Goal: Task Accomplishment & Management: Use online tool/utility

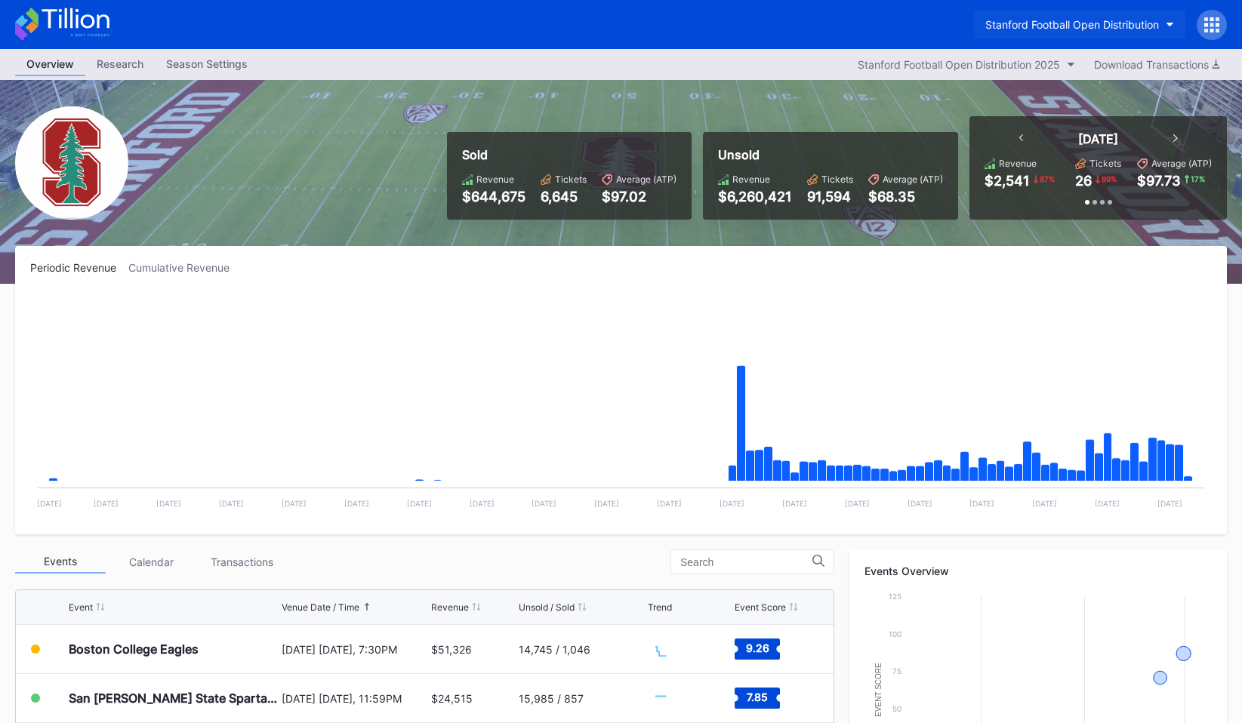
click at [1143, 29] on div "Stanford Football Open Distribution" at bounding box center [1072, 24] width 174 height 13
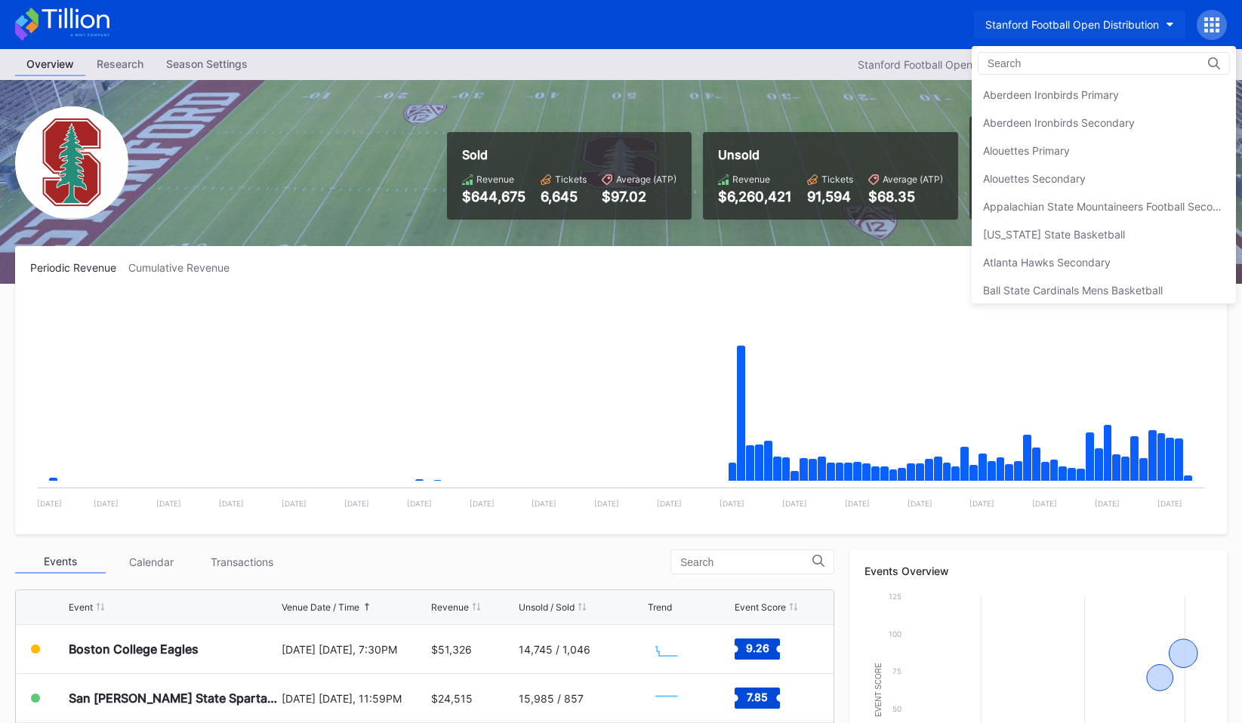
scroll to position [4720, 0]
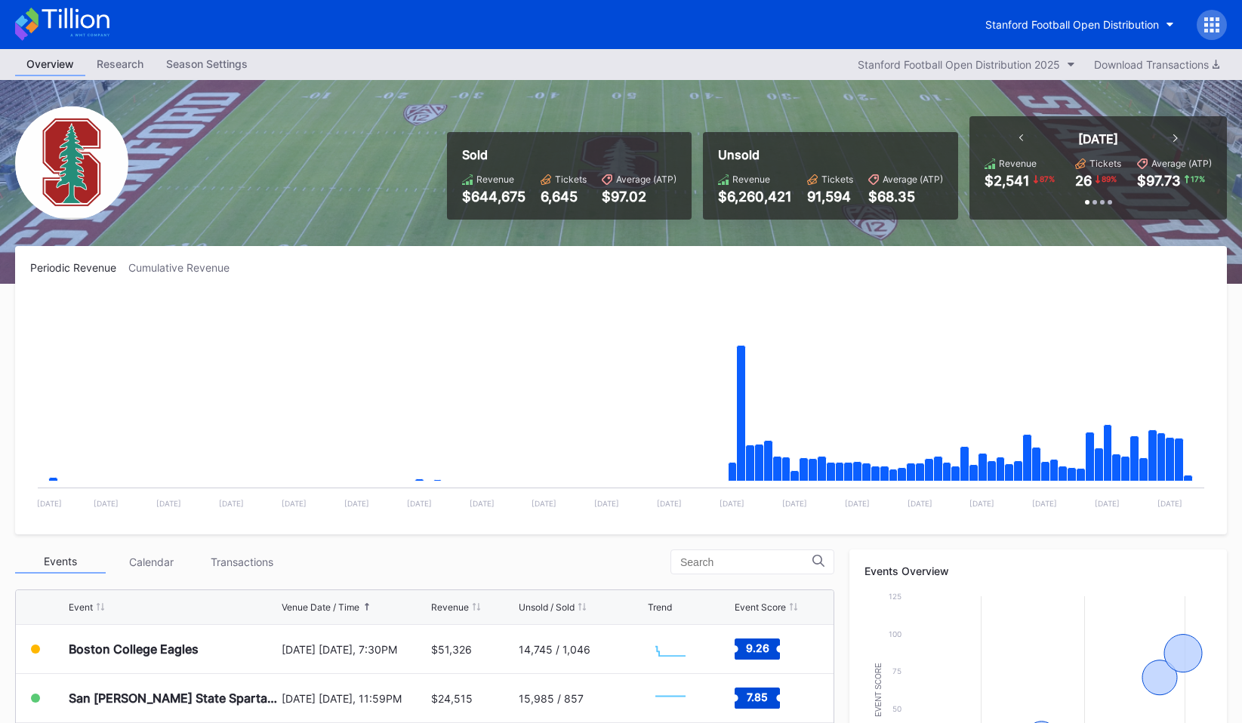
click at [1199, 26] on div at bounding box center [1211, 25] width 30 height 30
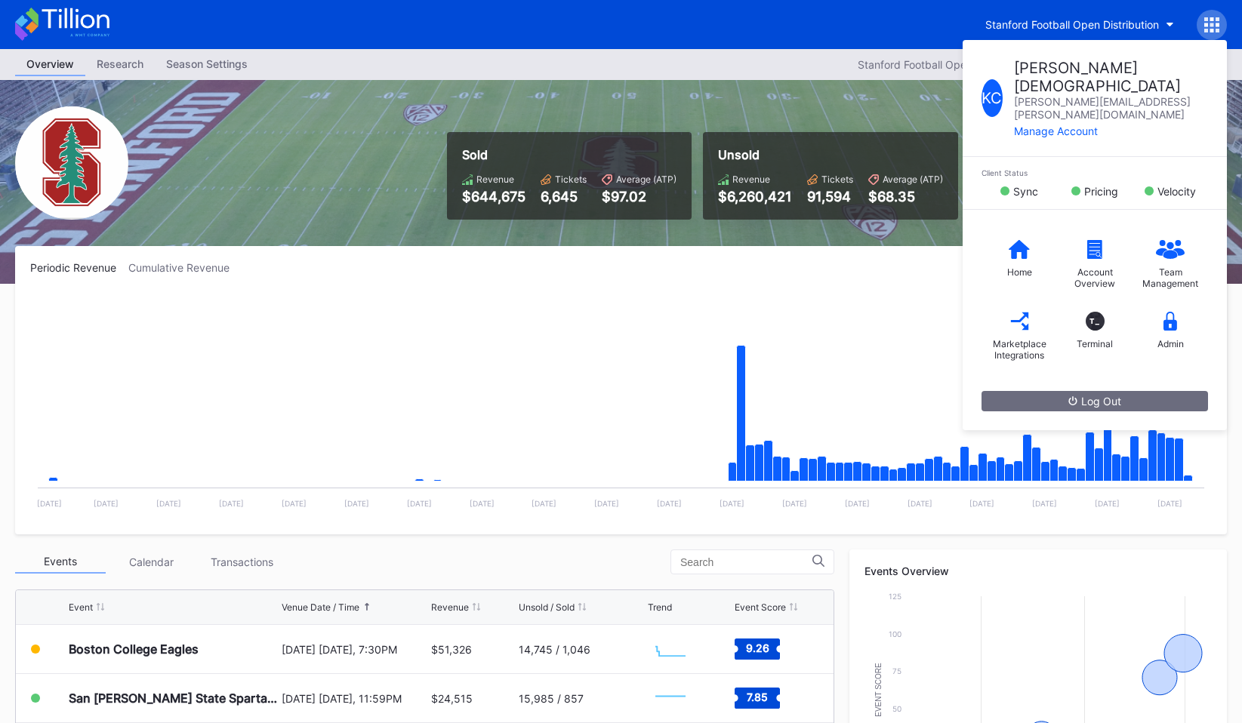
click at [1197, 16] on div "Stanford Football Open Distribution K C [PERSON_NAME] [PERSON_NAME][EMAIL_ADDRE…" at bounding box center [1100, 25] width 253 height 30
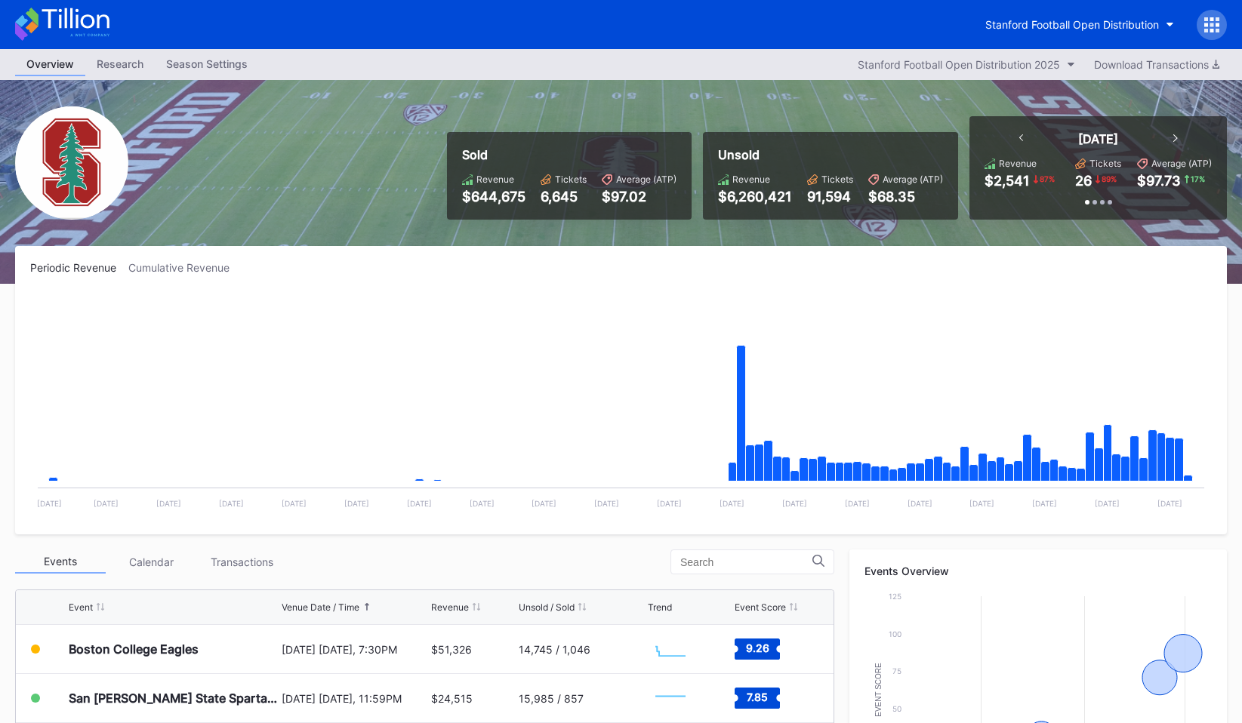
click at [1230, 29] on div "Stanford Football Open Distribution" at bounding box center [621, 24] width 1242 height 49
click at [1166, 26] on icon "button" at bounding box center [1170, 25] width 8 height 5
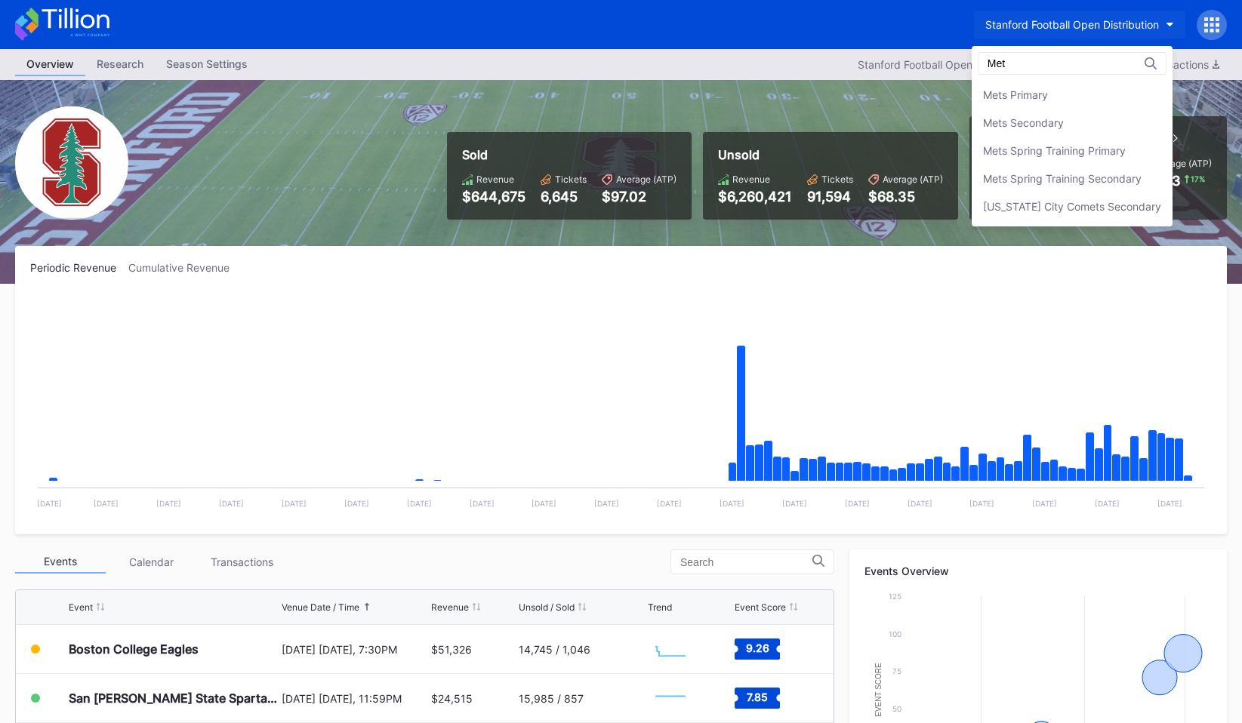
scroll to position [0, 0]
type input "Mets"
click at [1078, 115] on div "Mets Secondary" at bounding box center [1071, 123] width 201 height 28
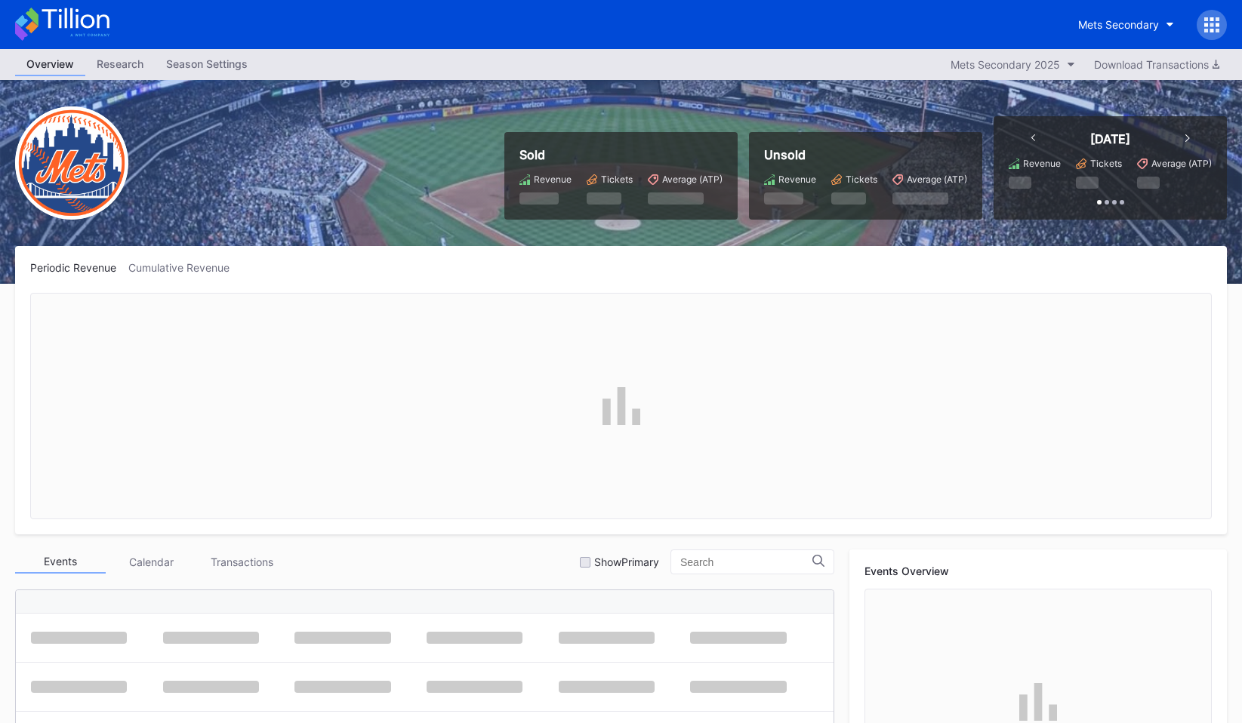
click at [1210, 22] on icon at bounding box center [1211, 24] width 15 height 15
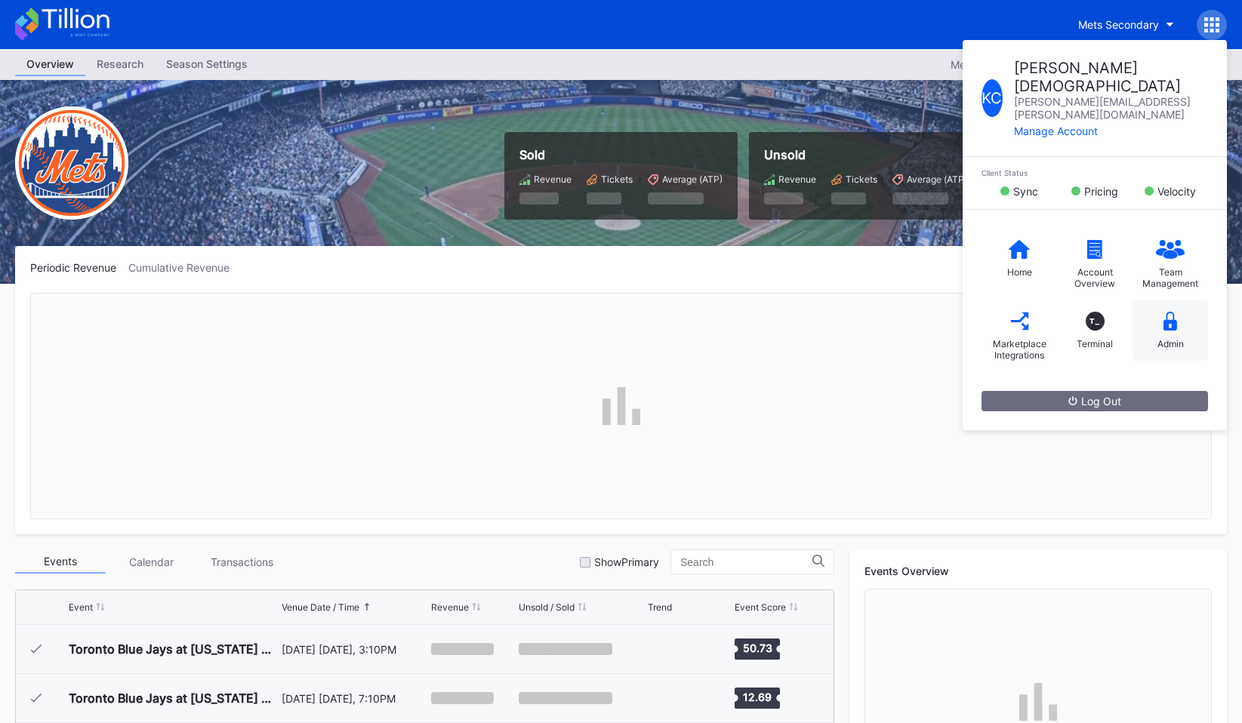
scroll to position [3484, 0]
click at [1173, 312] on icon at bounding box center [1170, 321] width 14 height 19
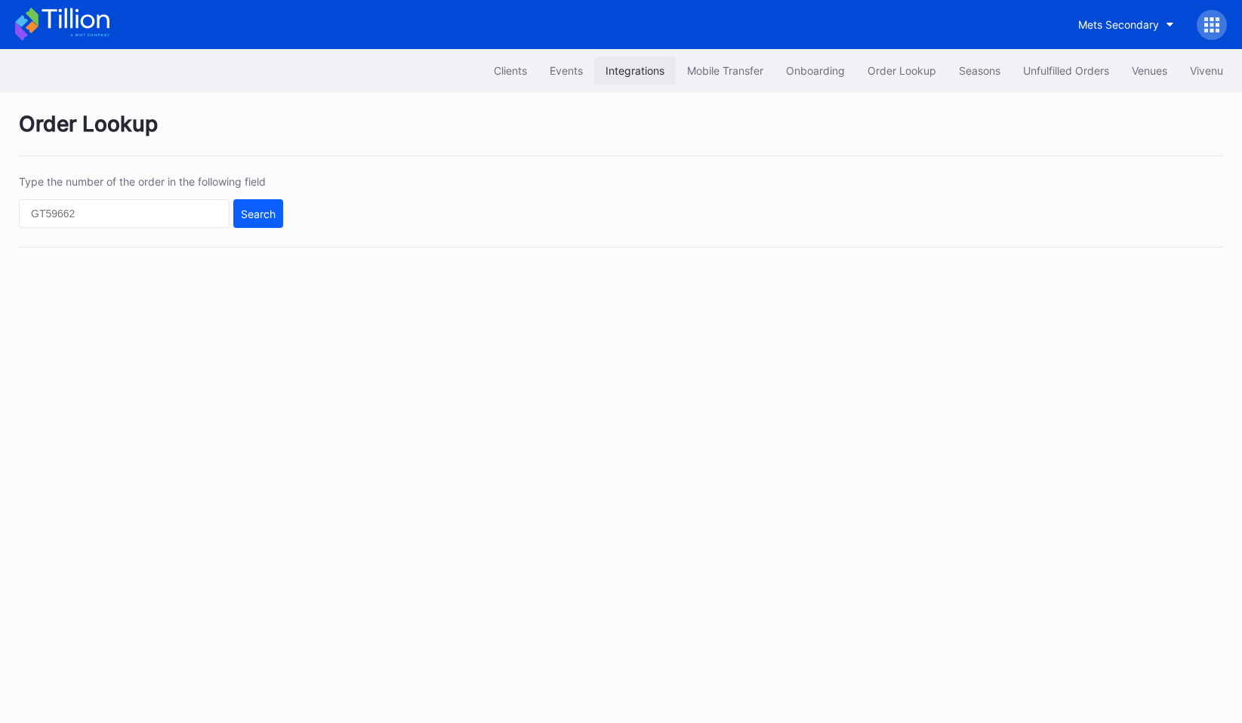
click at [626, 71] on div "Integrations" at bounding box center [634, 70] width 59 height 13
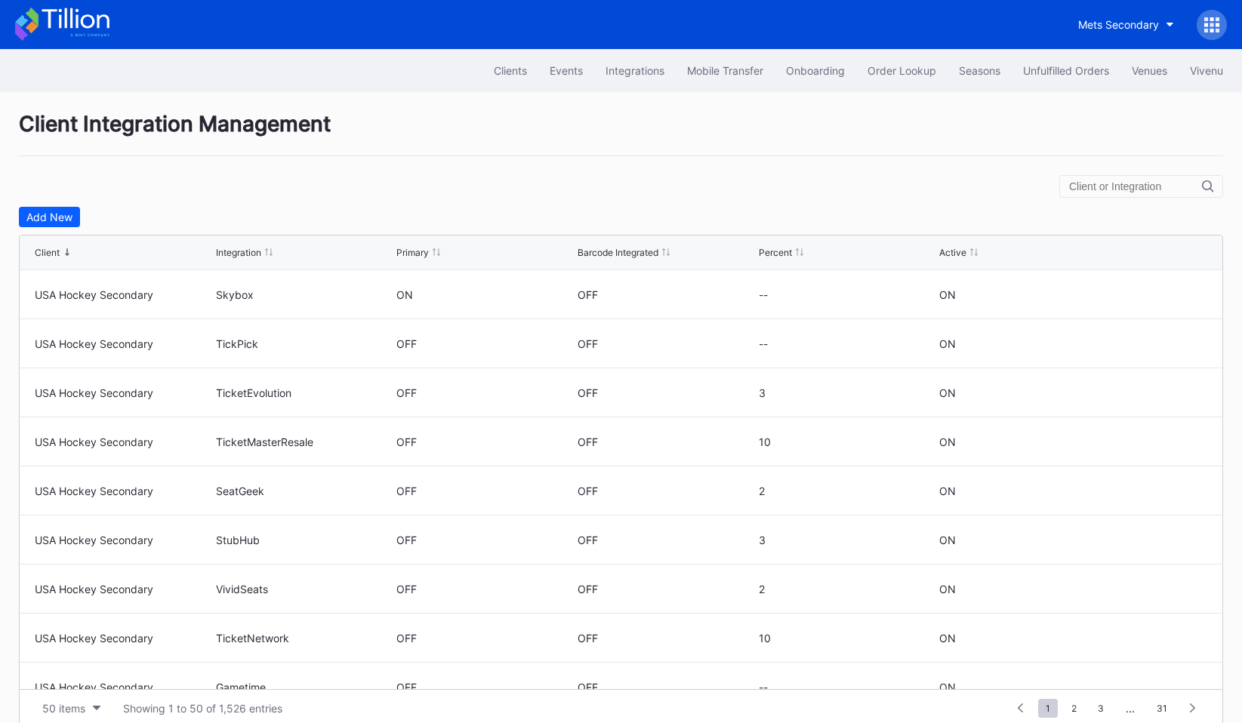
click at [1141, 186] on input "text" at bounding box center [1135, 186] width 133 height 12
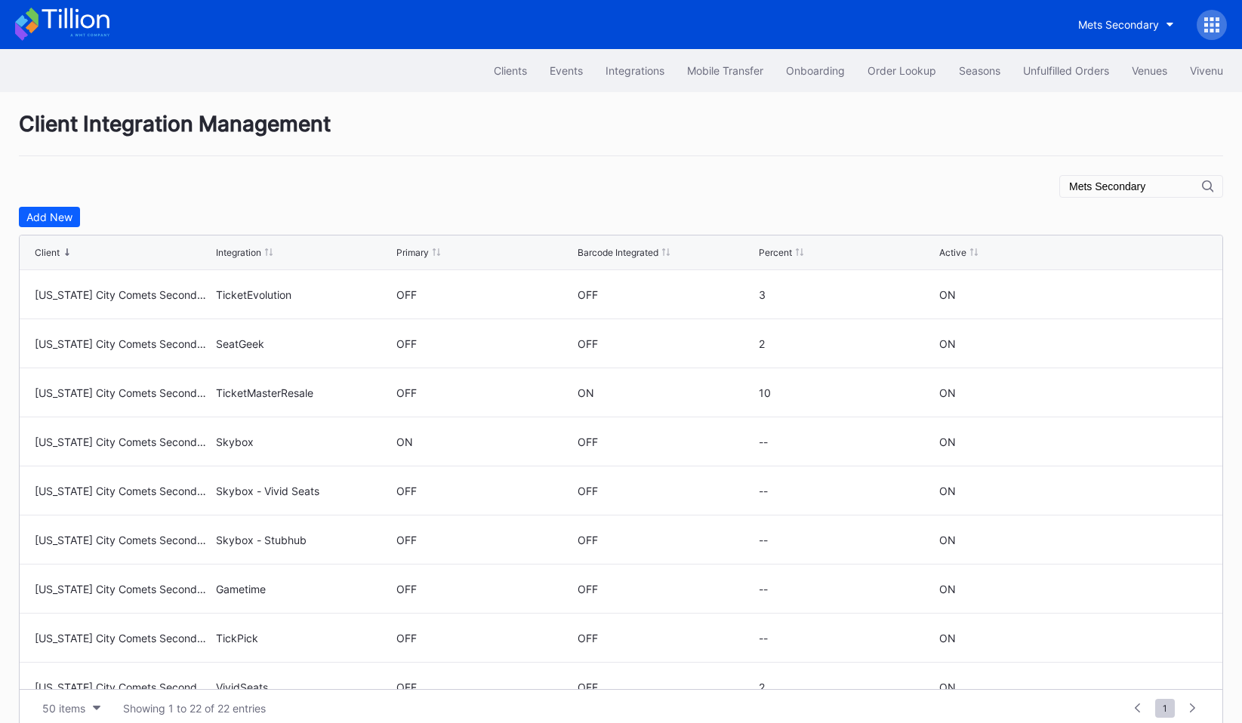
type input "Mets Secondary"
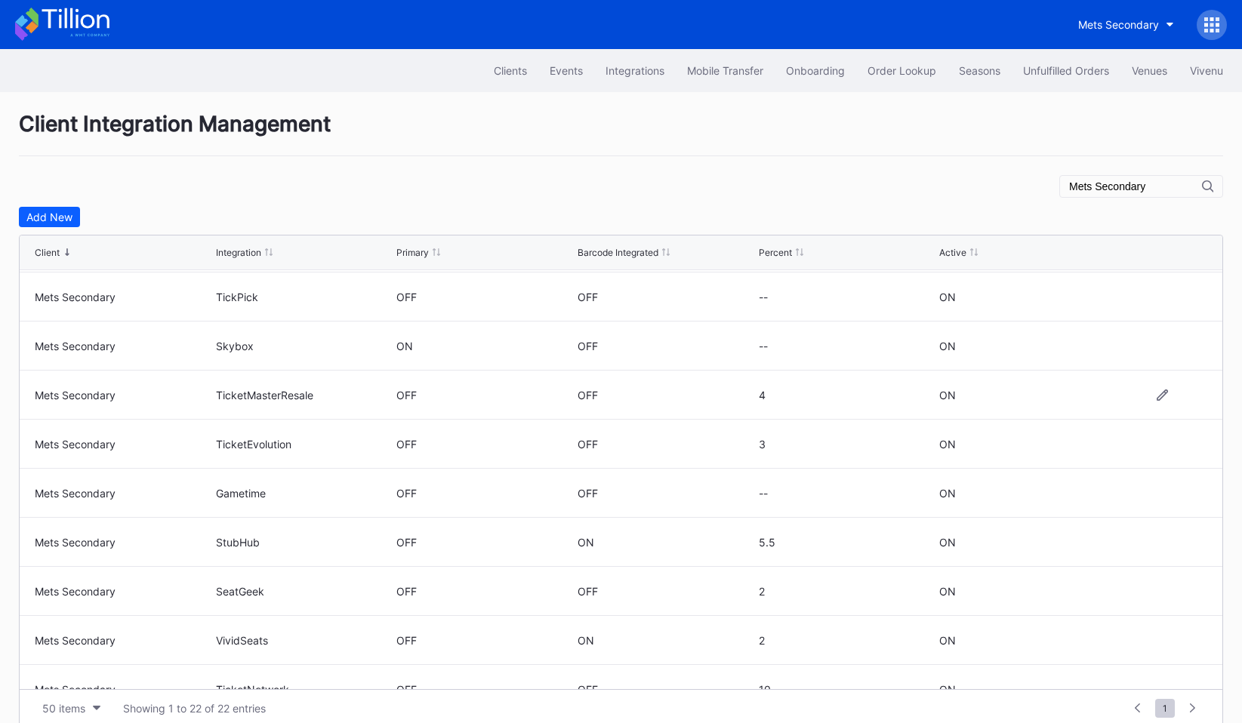
scroll to position [634, 0]
click at [590, 396] on div "OFF" at bounding box center [587, 396] width 20 height 13
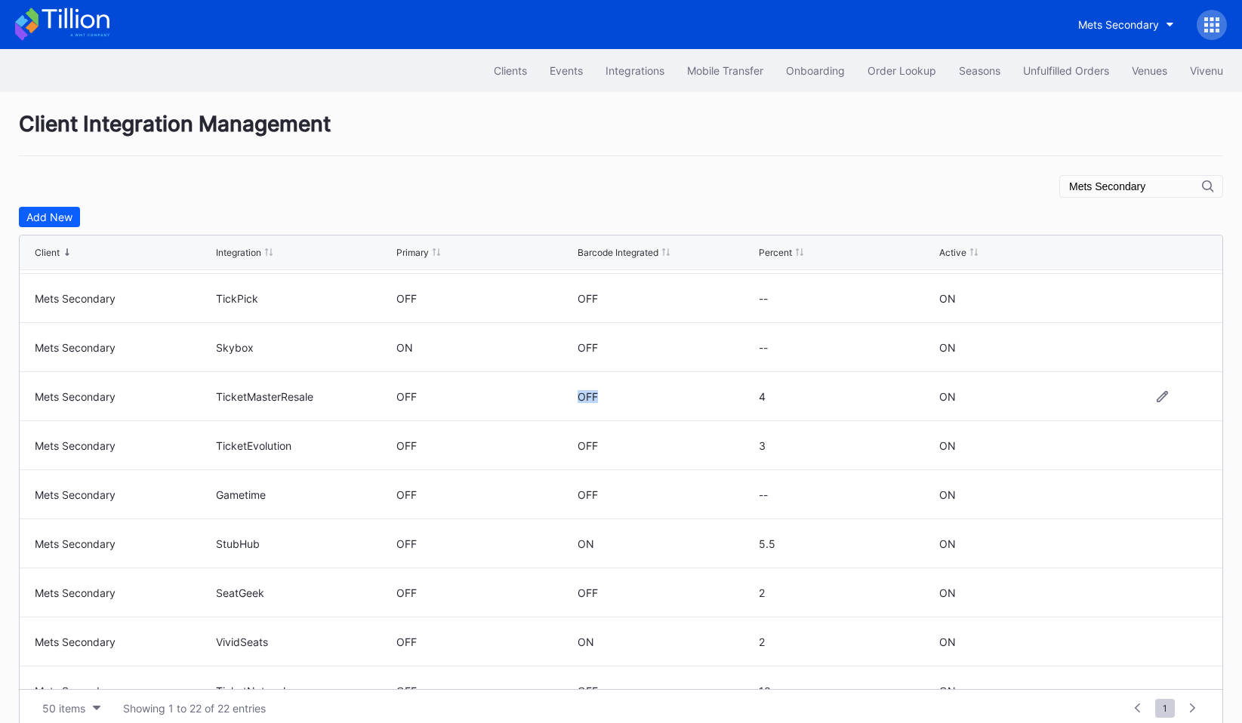
click at [590, 396] on div "OFF" at bounding box center [587, 396] width 20 height 13
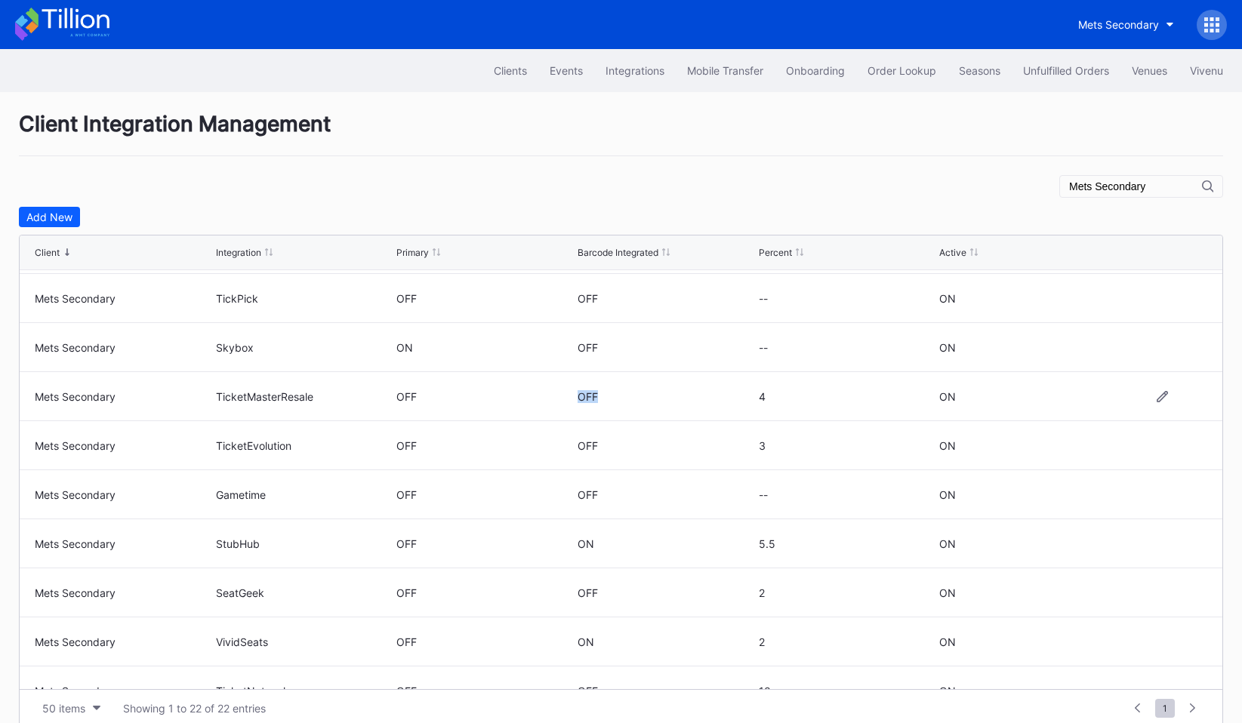
click at [590, 396] on div "OFF" at bounding box center [587, 396] width 20 height 13
click at [252, 370] on div "Skybox" at bounding box center [304, 347] width 177 height 48
click at [251, 395] on div "TicketMasterResale" at bounding box center [304, 396] width 177 height 13
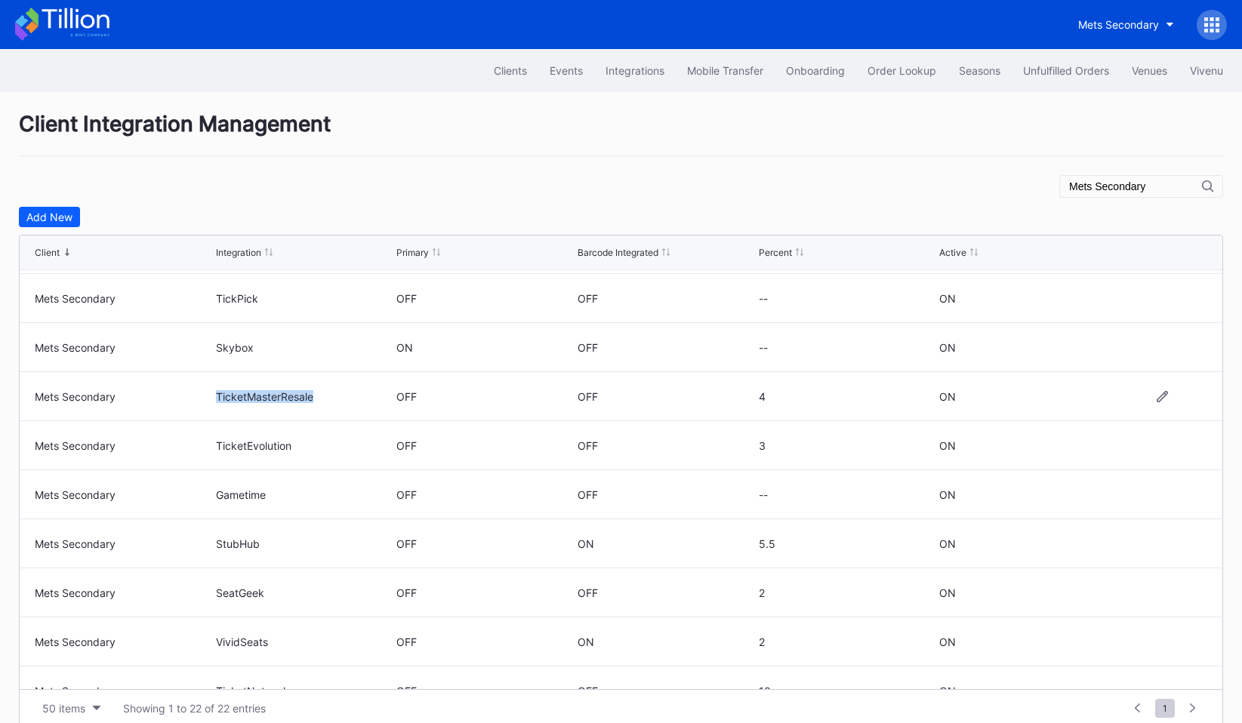
click at [251, 395] on div "TicketMasterResale" at bounding box center [304, 396] width 177 height 13
click at [248, 400] on div "TicketMasterResale" at bounding box center [304, 396] width 177 height 13
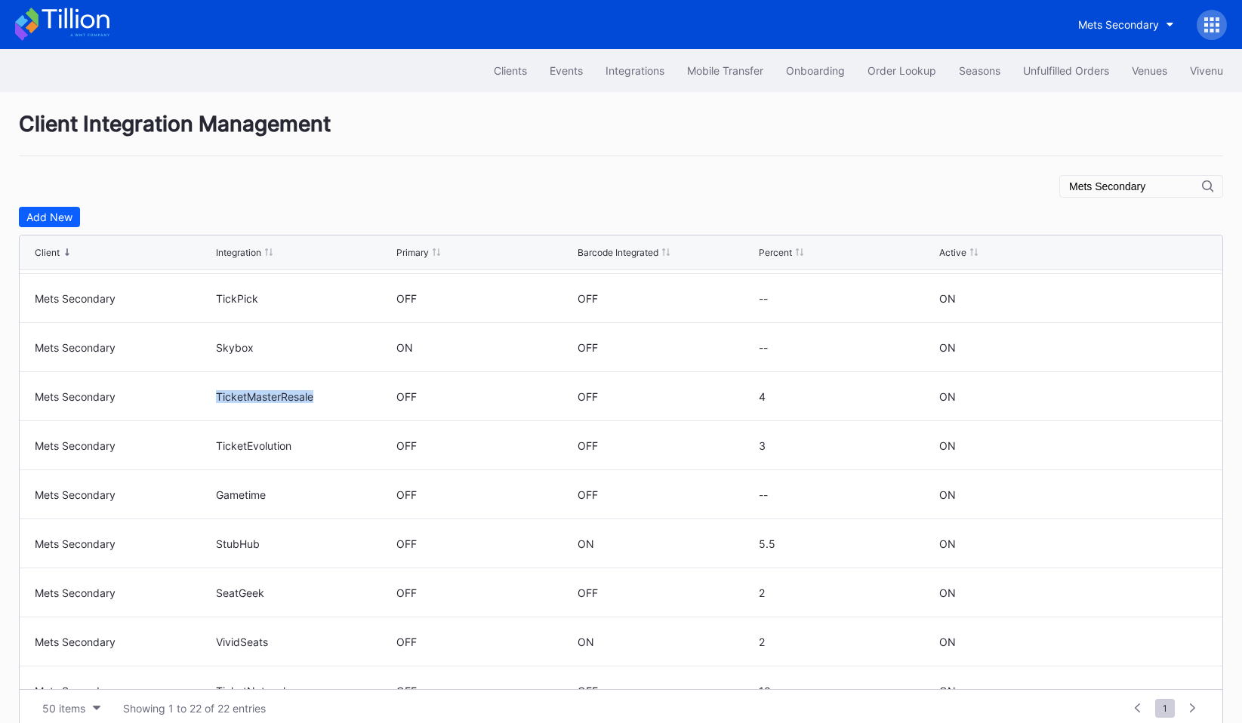
click at [231, 257] on div "Integration" at bounding box center [238, 252] width 45 height 11
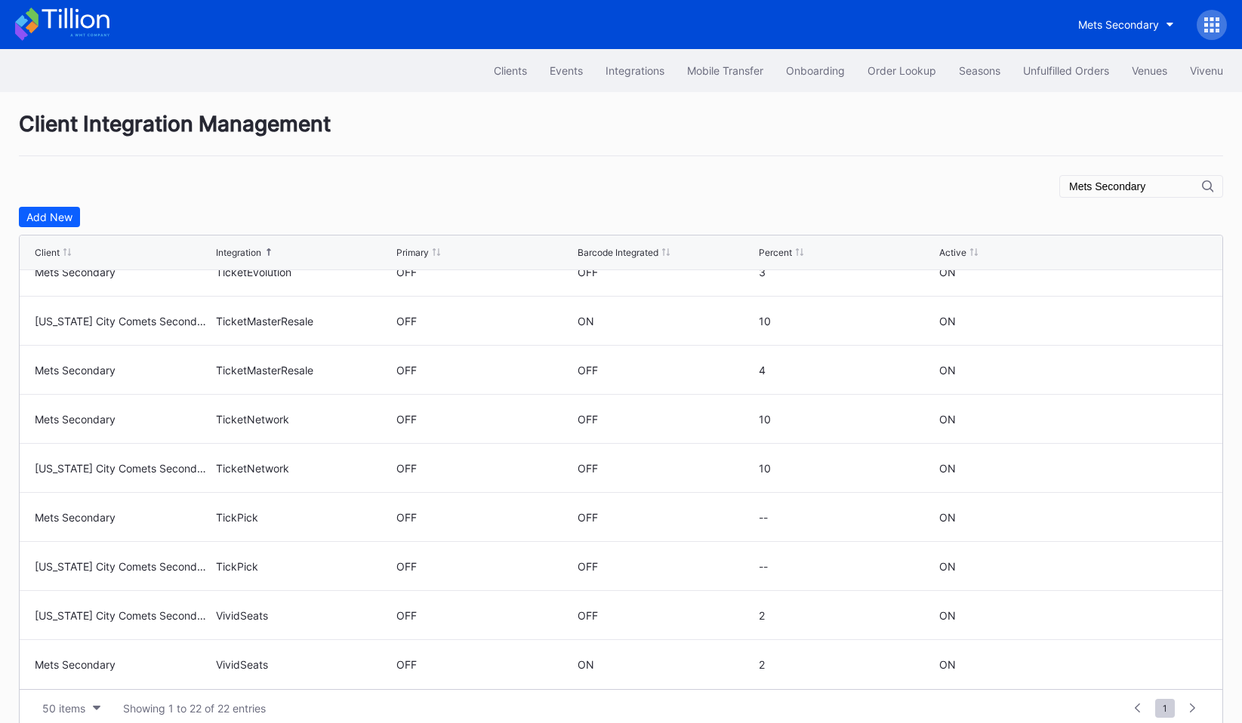
scroll to position [22, 0]
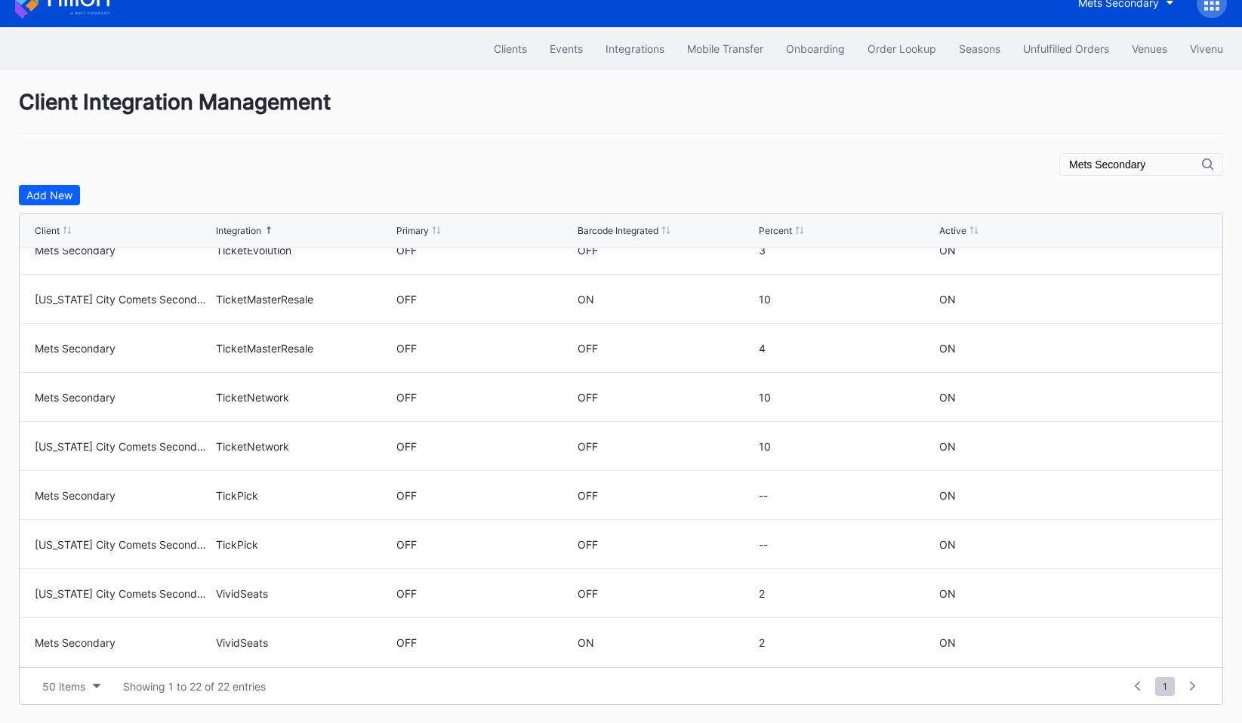
click at [1149, 165] on input "Mets Secondary" at bounding box center [1135, 165] width 133 height 12
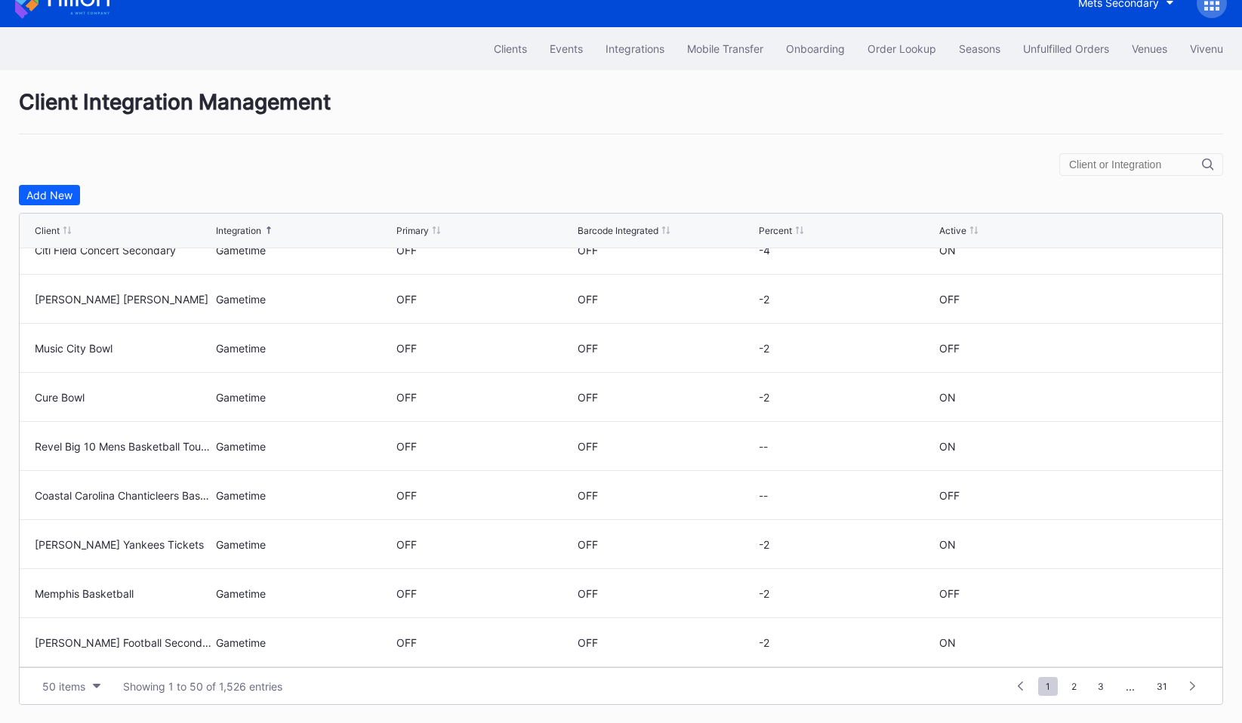
scroll to position [0, 0]
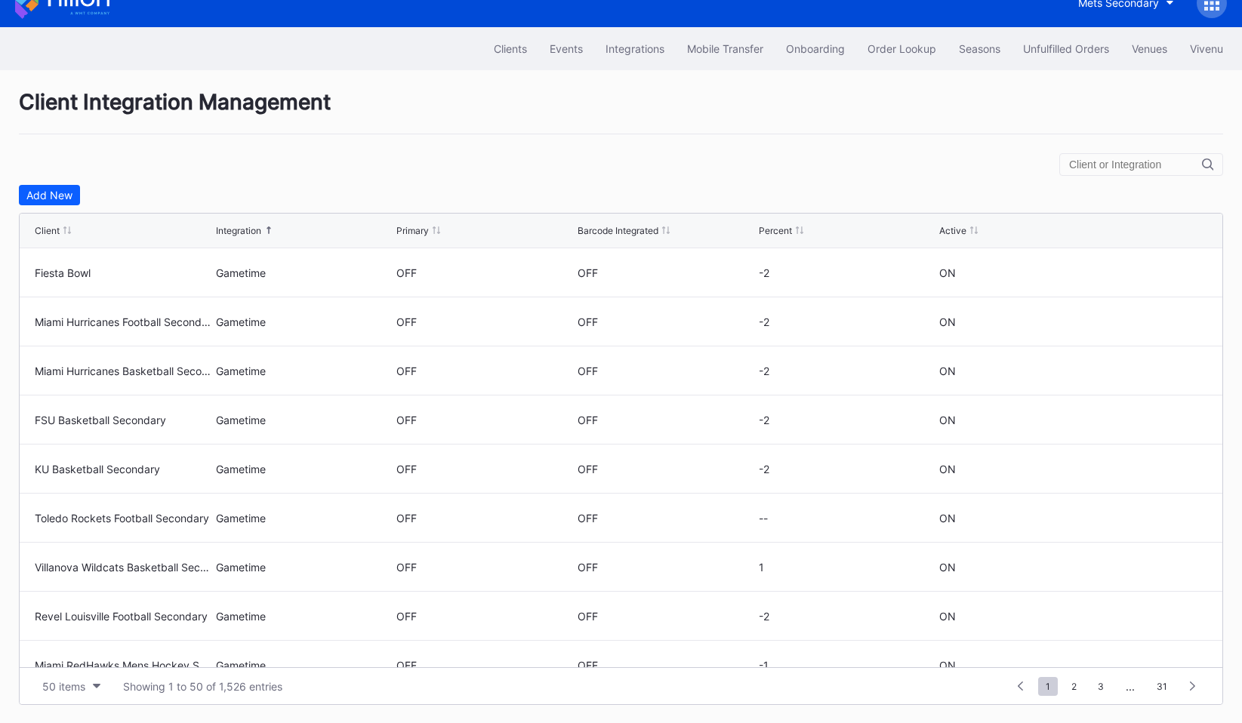
click at [238, 232] on div "Integration" at bounding box center [238, 230] width 45 height 11
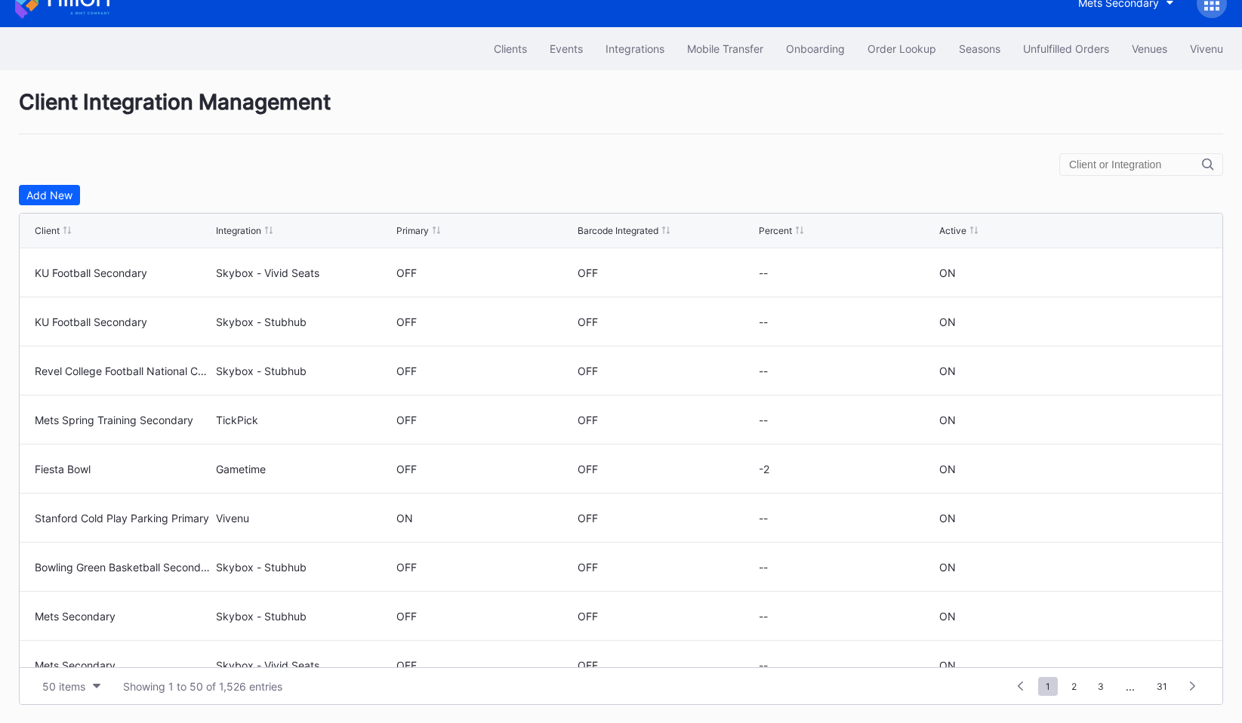
click at [238, 232] on div "Integration" at bounding box center [238, 230] width 45 height 11
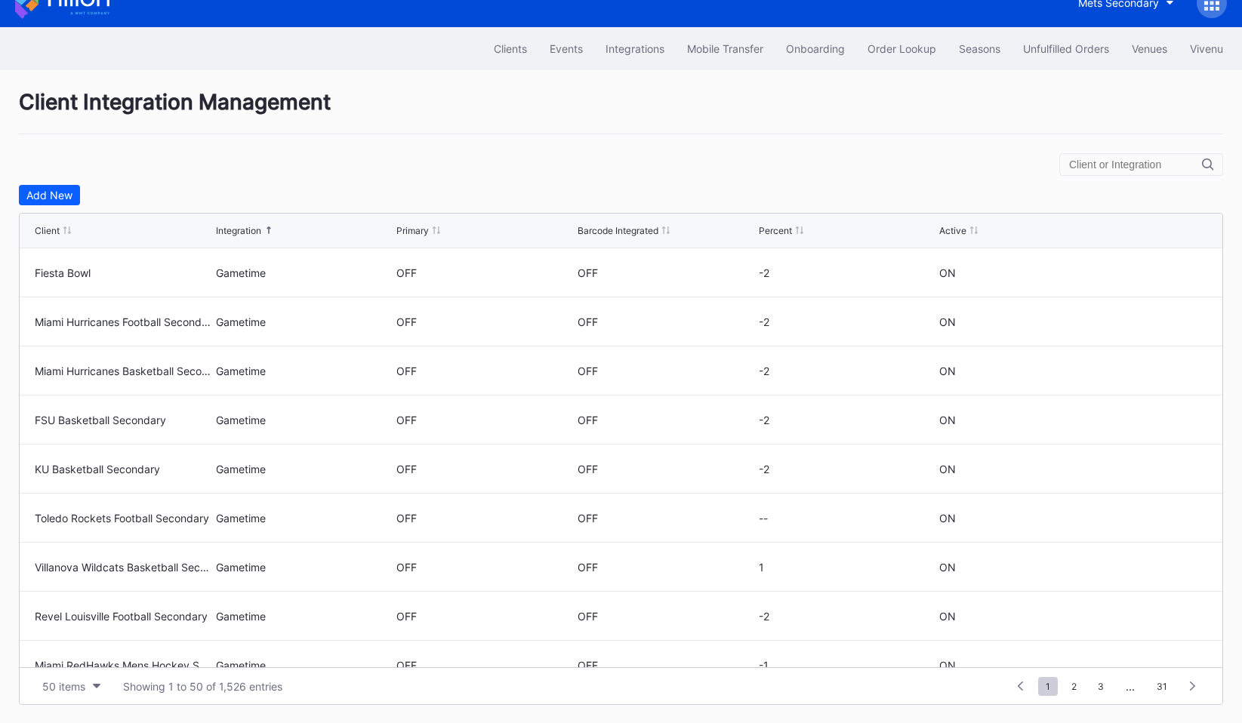
click at [238, 232] on div "Integration" at bounding box center [238, 230] width 45 height 11
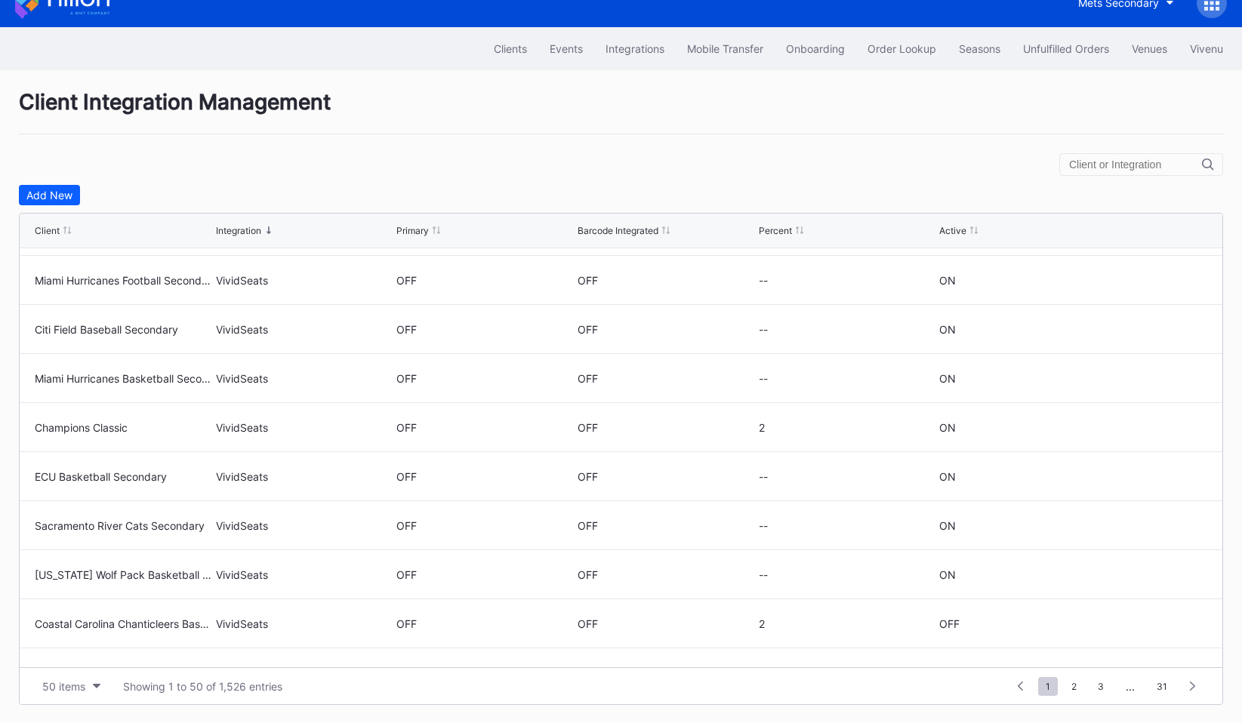
scroll to position [2034, 0]
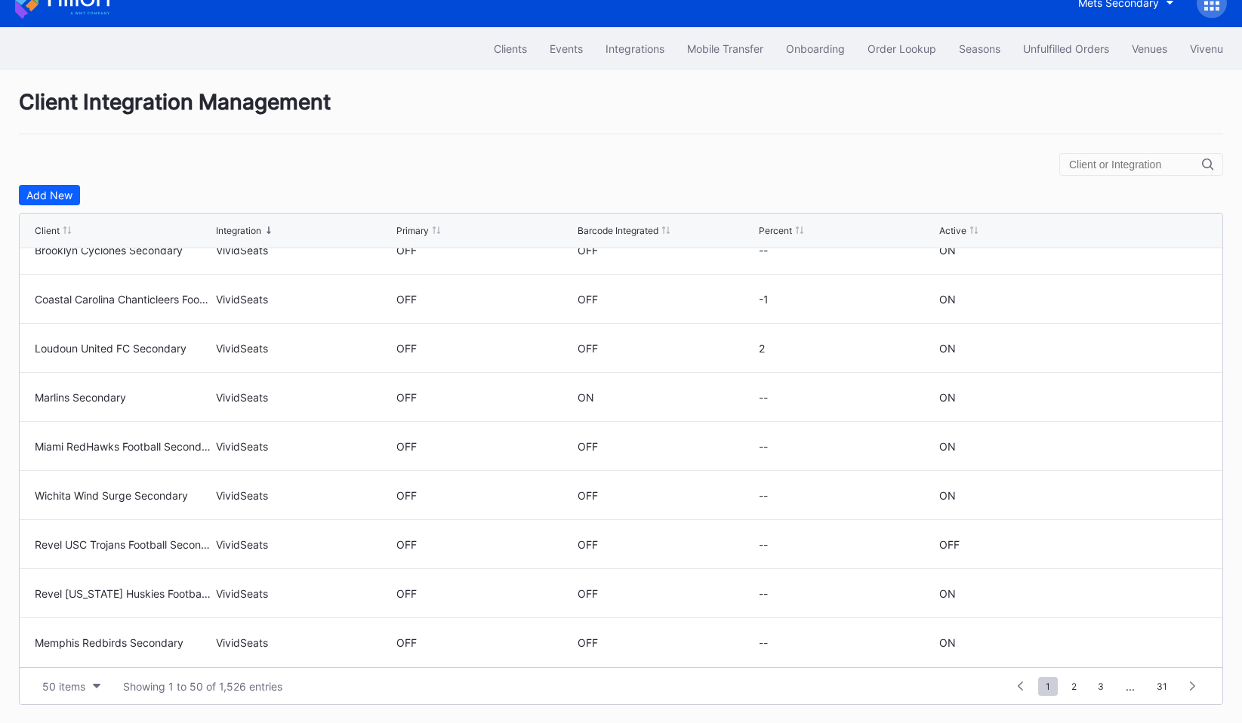
click at [1116, 159] on input "text" at bounding box center [1135, 165] width 133 height 12
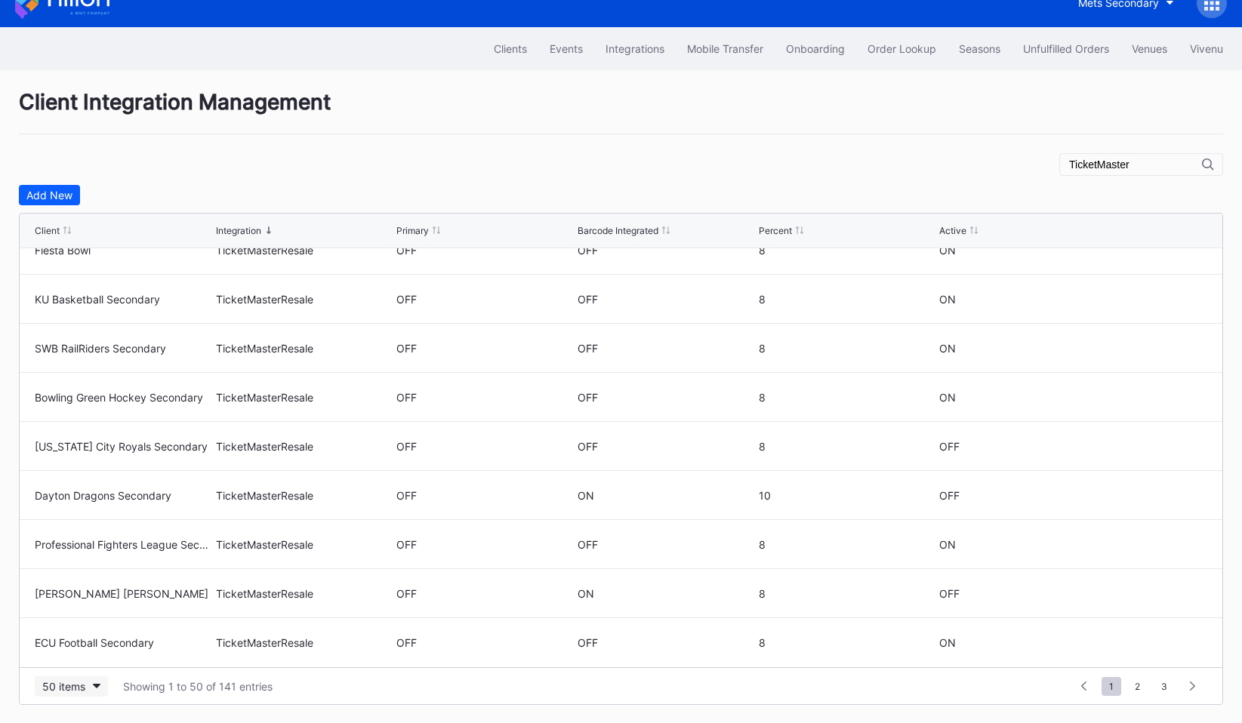
type input "TicketMaster"
click at [88, 685] on button "50 items" at bounding box center [71, 686] width 73 height 20
click at [75, 652] on div "200 items" at bounding box center [70, 648] width 49 height 13
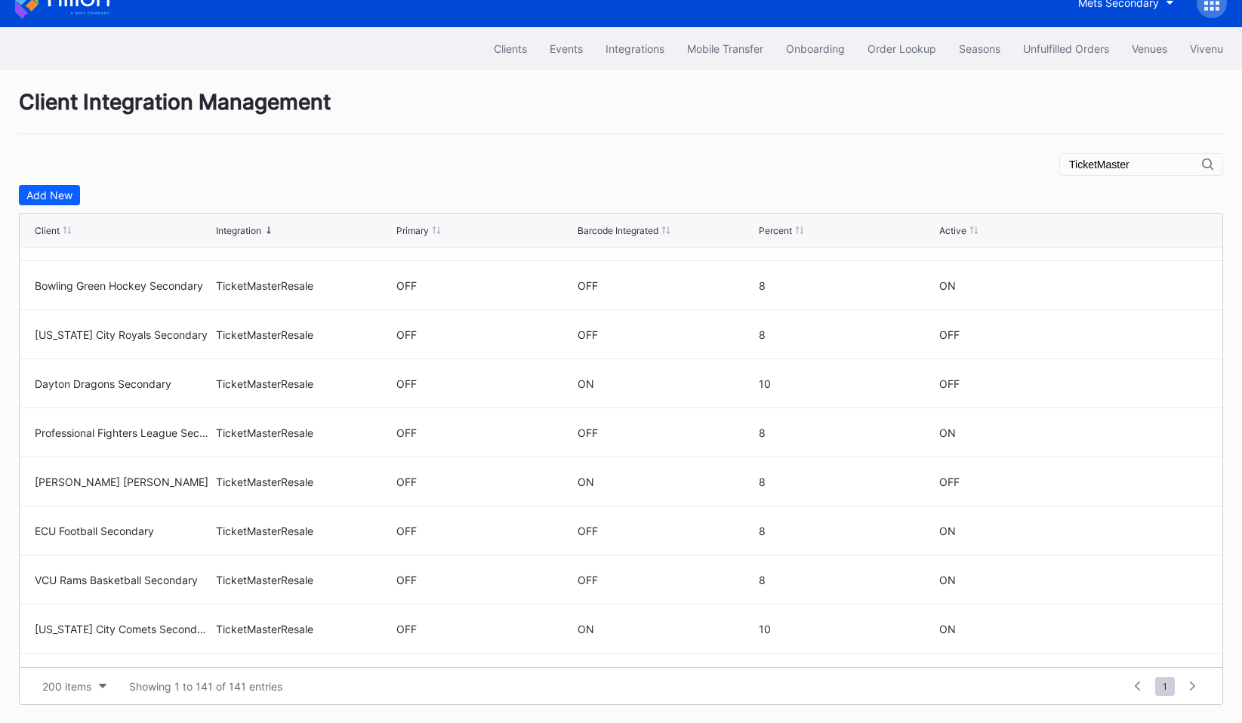
scroll to position [2190, 0]
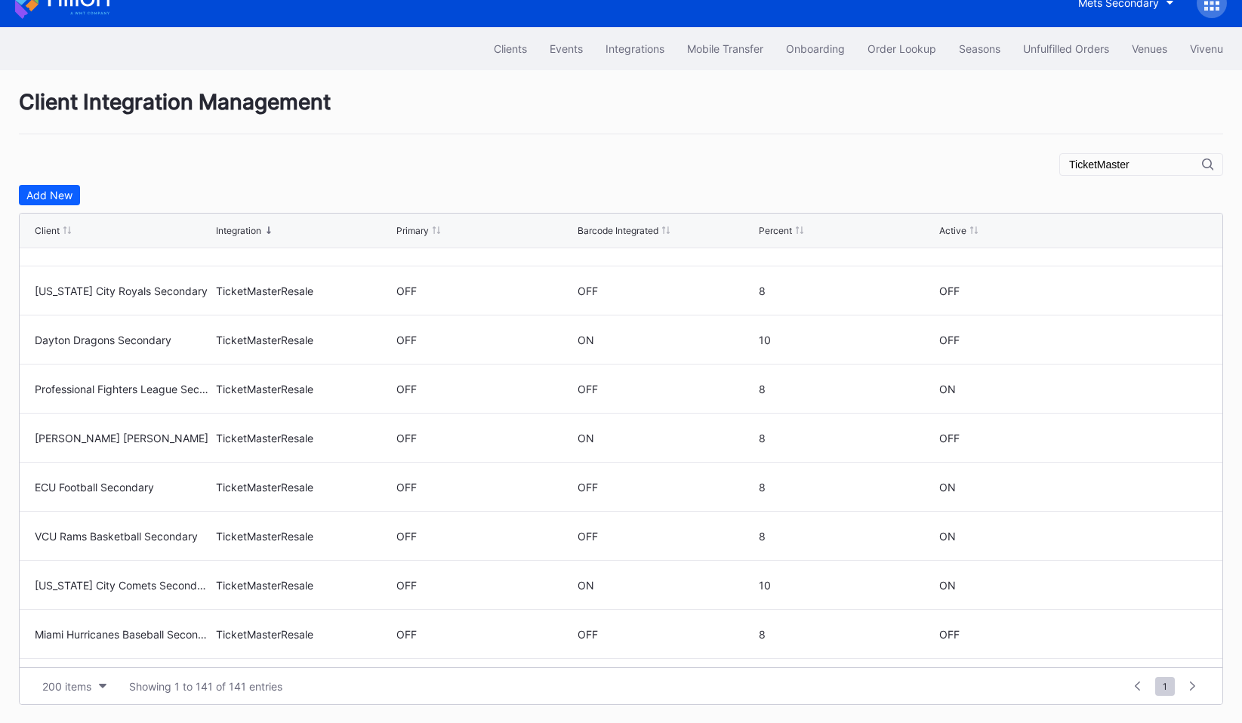
click at [612, 222] on div "Client Integration Primary Barcode Integrated Percent Active" at bounding box center [621, 231] width 1202 height 35
click at [611, 231] on div "Barcode Integrated" at bounding box center [617, 230] width 81 height 11
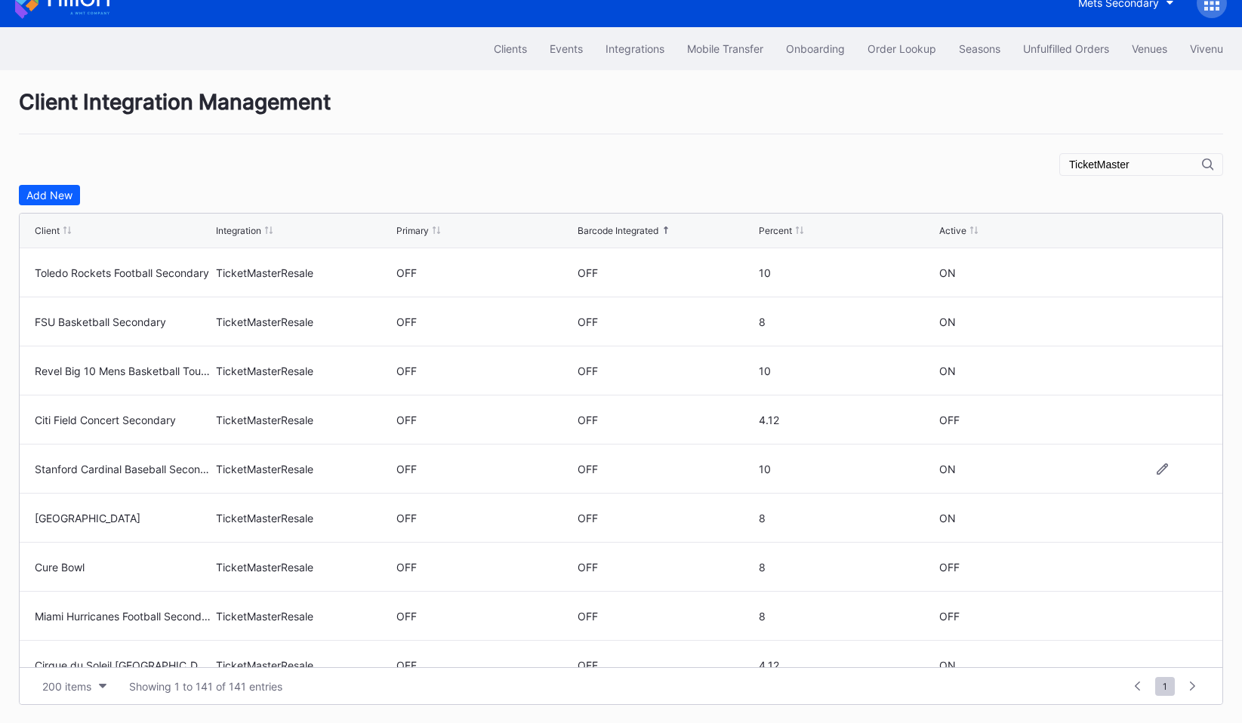
scroll to position [0, 0]
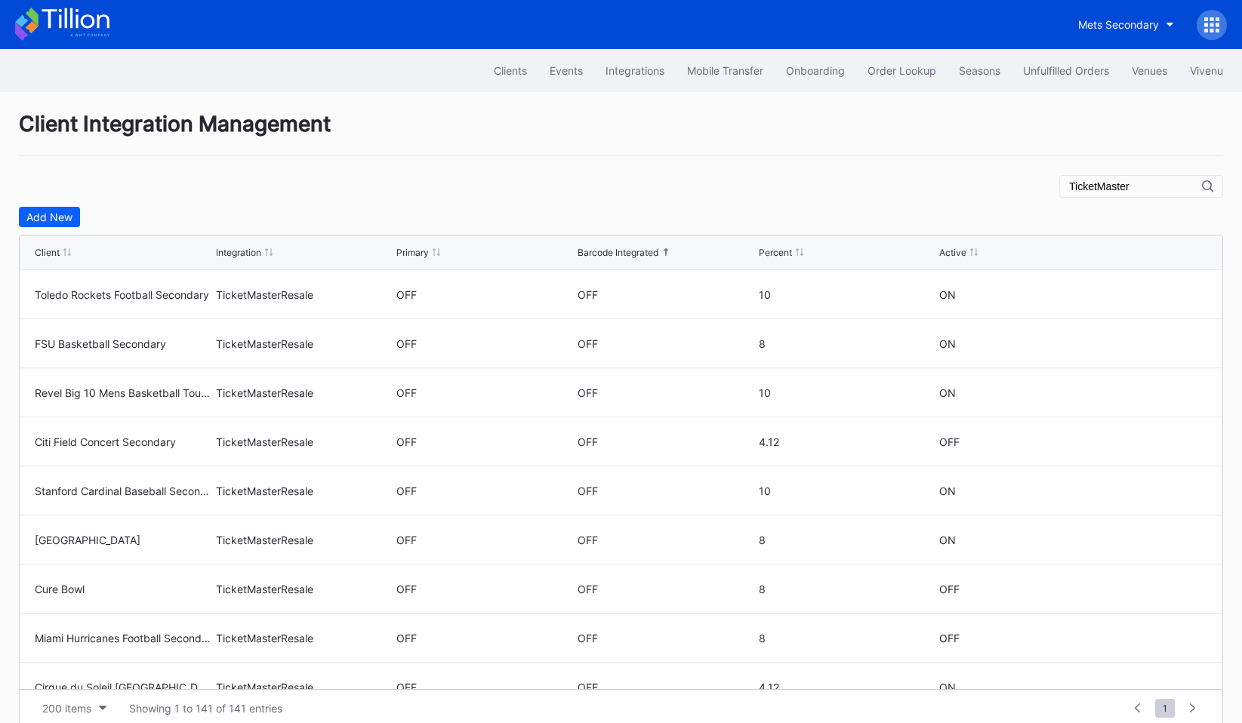
click at [619, 252] on div "Barcode Integrated" at bounding box center [617, 252] width 81 height 11
